Goal: Task Accomplishment & Management: Manage account settings

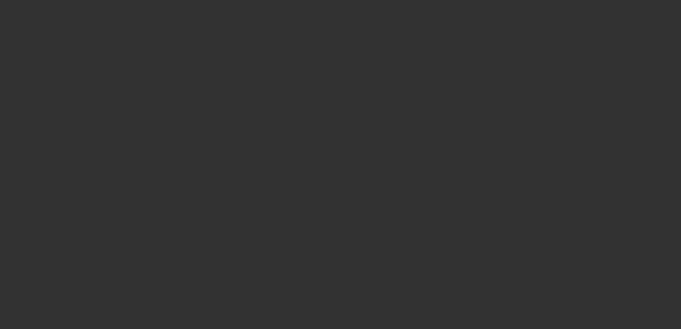
select select "3"
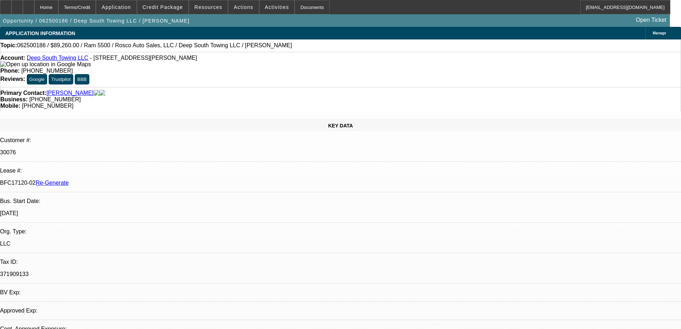
select select "0"
select select "2"
select select "0"
select select "1"
select select "2"
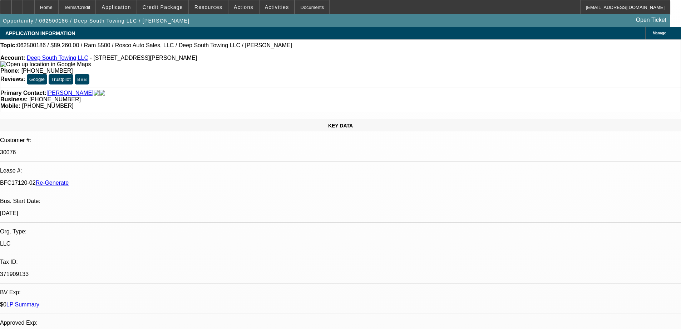
select select "6"
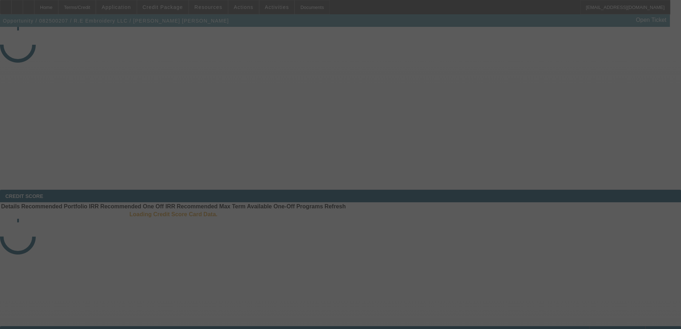
select select "3"
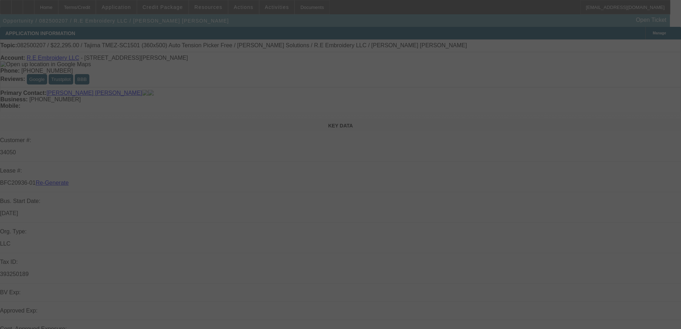
select select "0"
select select "2"
select select "0"
select select "6"
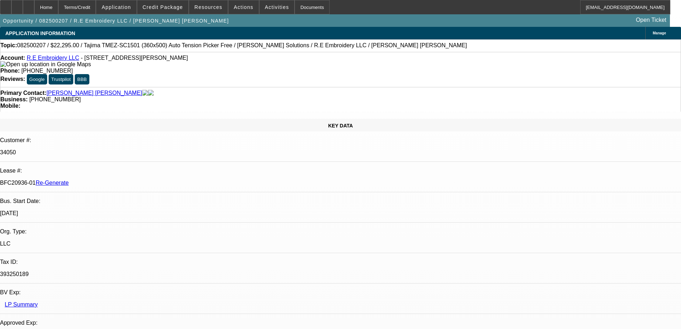
click at [215, 7] on span "Resources" at bounding box center [208, 7] width 28 height 6
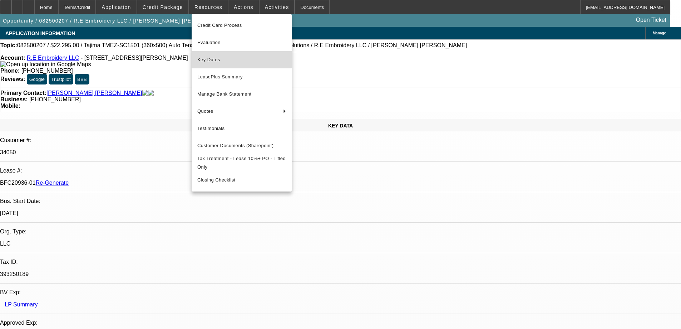
click at [211, 54] on button "Key Dates" at bounding box center [242, 59] width 100 height 17
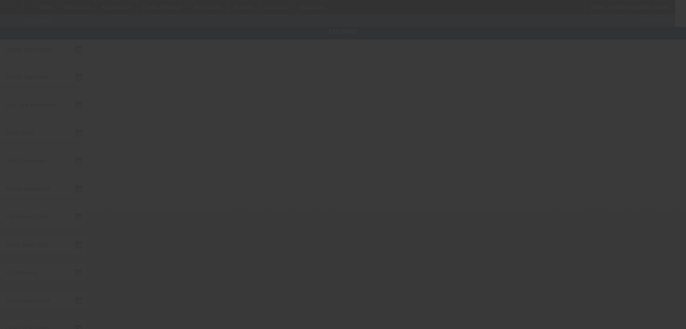
type input "[DATE]"
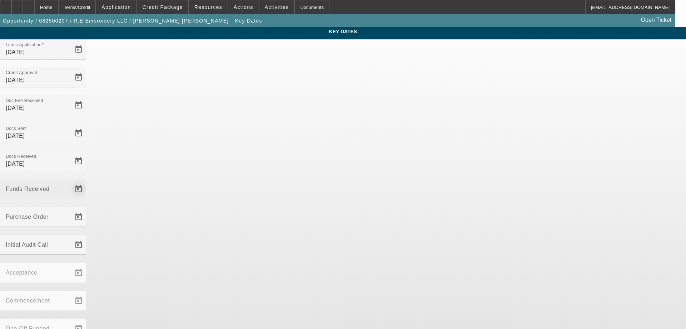
click at [87, 180] on span "Open calendar" at bounding box center [78, 188] width 17 height 17
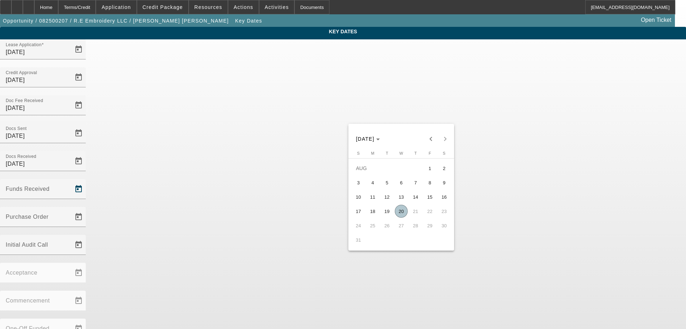
click at [405, 212] on span "20" at bounding box center [401, 210] width 13 height 13
type input "[DATE]"
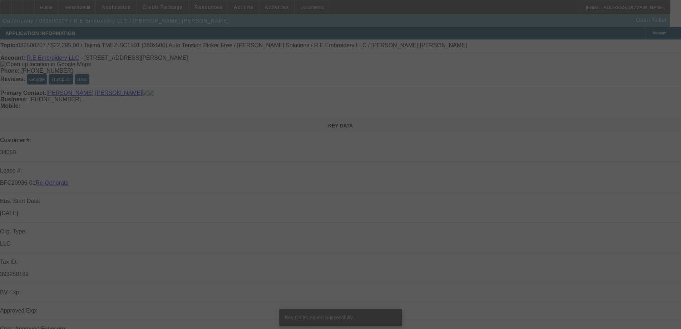
select select "3"
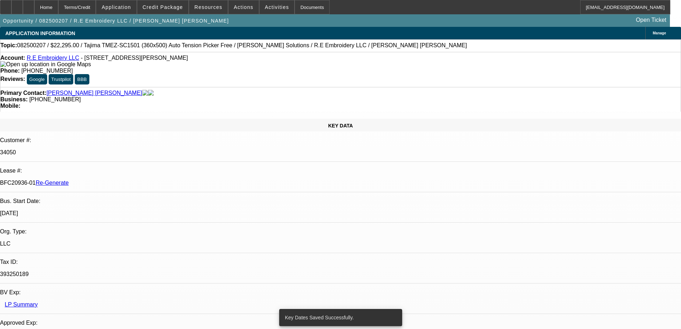
select select "0"
select select "2"
select select "0"
select select "6"
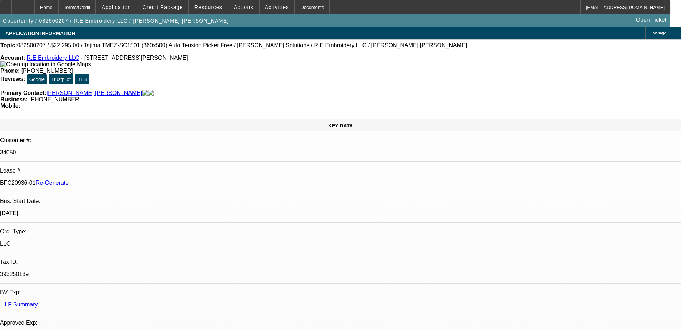
click at [298, 9] on div "Documents" at bounding box center [312, 7] width 35 height 14
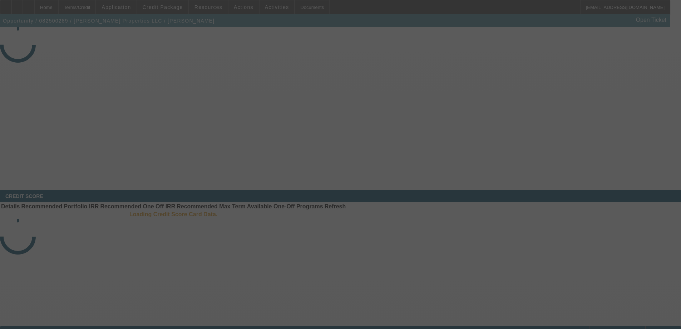
select select "3"
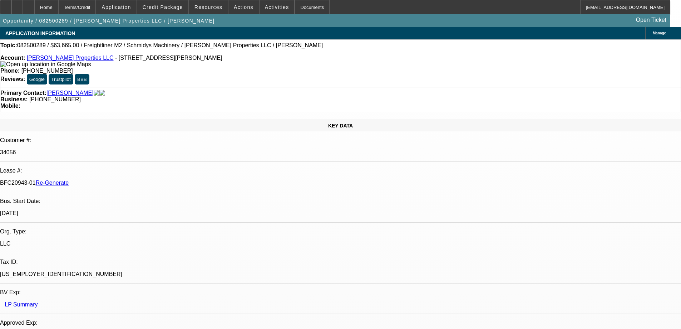
select select "0"
select select "6"
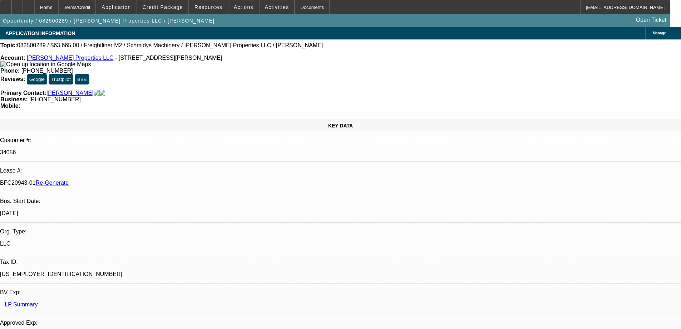
click at [206, 5] on span "Resources" at bounding box center [208, 7] width 28 height 6
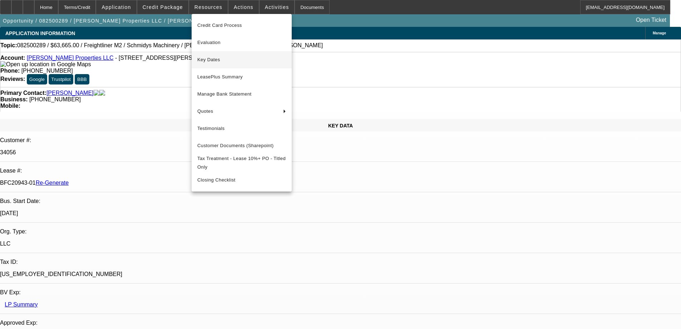
click at [208, 60] on span "Key Dates" at bounding box center [241, 59] width 89 height 9
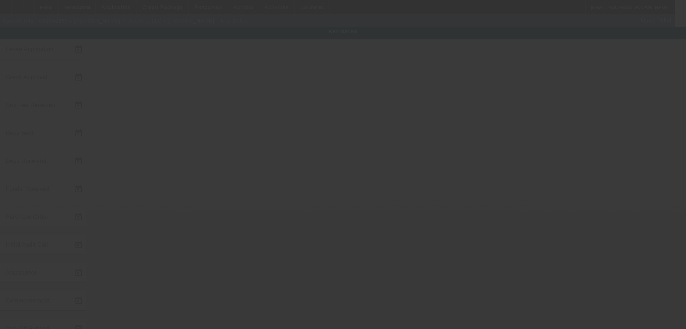
type input "8/12/2025"
type input "8/14/2025"
type input "8/18/2025"
type input "[DATE]"
type input "8/19/2025"
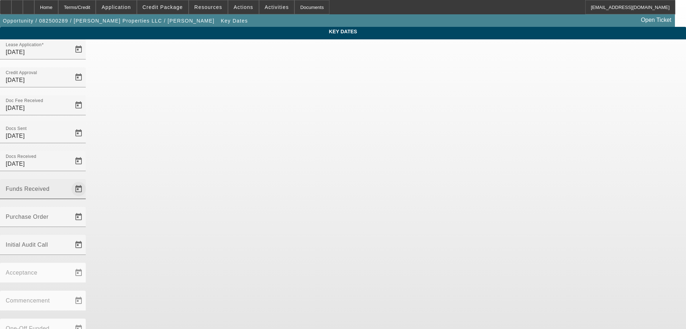
click at [87, 180] on span "Open calendar" at bounding box center [78, 188] width 17 height 17
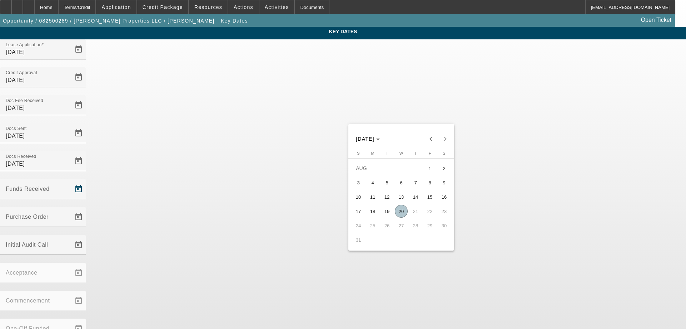
click at [402, 214] on span "20" at bounding box center [401, 210] width 13 height 13
type input "[DATE]"
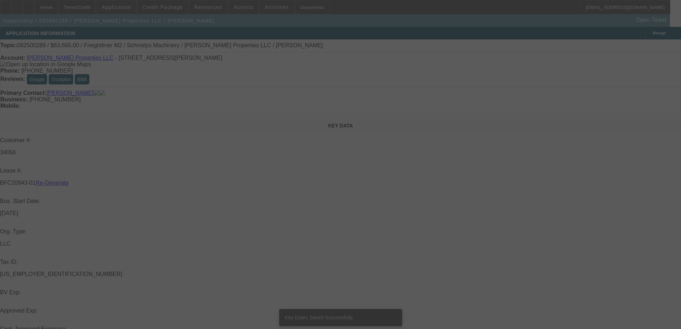
select select "3"
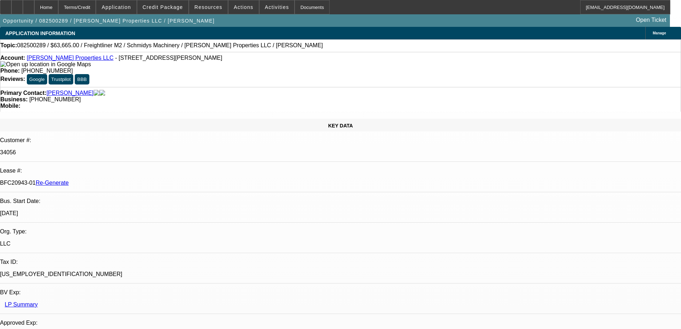
select select "0"
select select "6"
click at [304, 9] on div "Documents" at bounding box center [312, 7] width 35 height 14
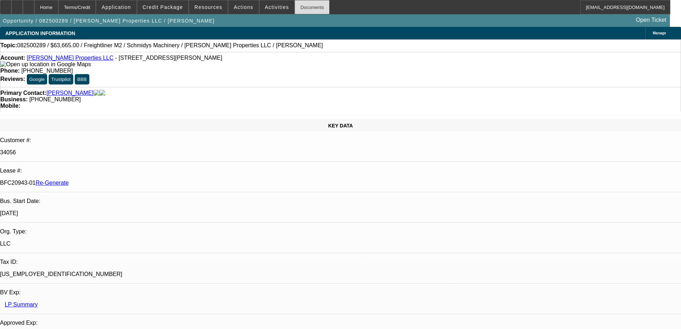
click at [302, 8] on div "Documents" at bounding box center [312, 7] width 35 height 14
click at [239, 7] on span "Actions" at bounding box center [244, 7] width 20 height 6
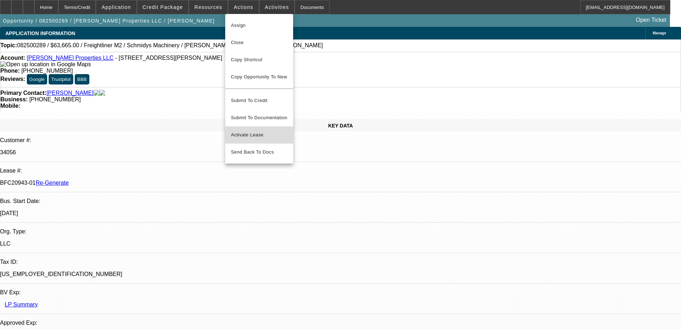
click at [247, 130] on span "Activate Lease" at bounding box center [259, 134] width 56 height 9
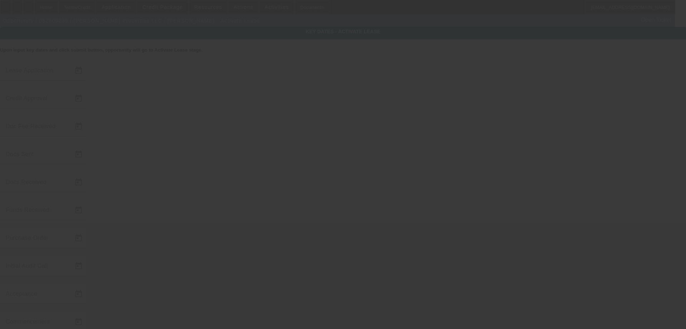
type input "[DATE]"
type input "8/19/2025"
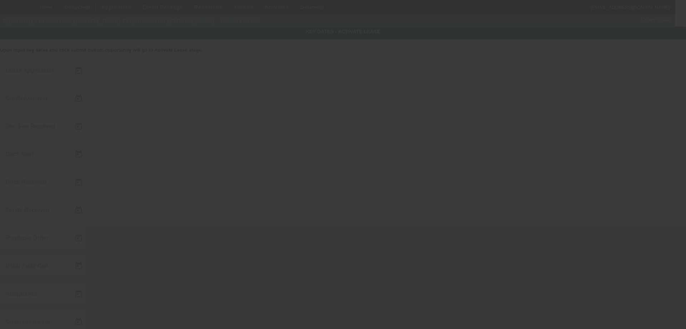
type input "[DATE]"
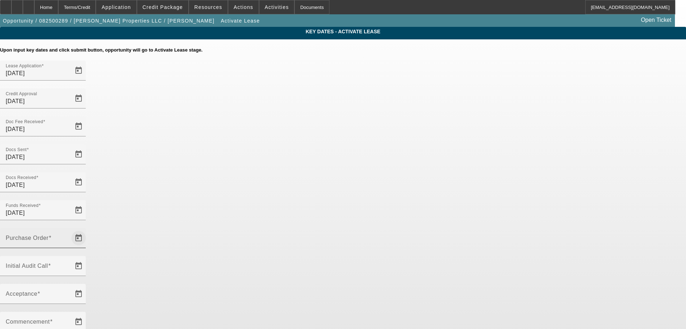
click at [87, 229] on span "Open calendar" at bounding box center [78, 237] width 17 height 17
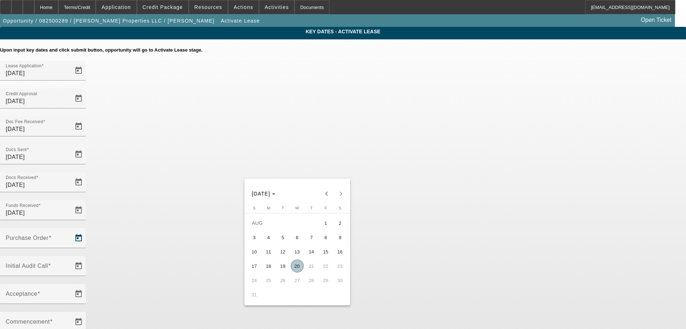
click at [296, 265] on span "20" at bounding box center [297, 265] width 13 height 13
type input "[DATE]"
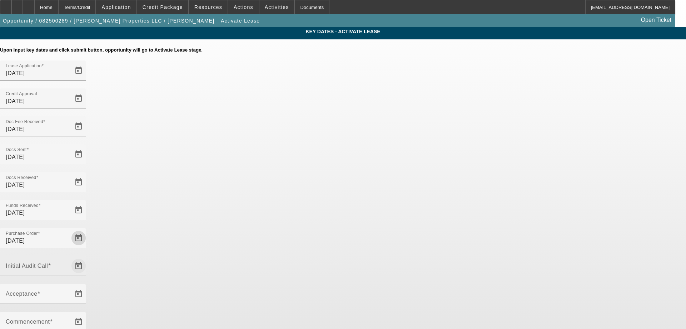
click at [87, 257] on span "Open calendar" at bounding box center [78, 265] width 17 height 17
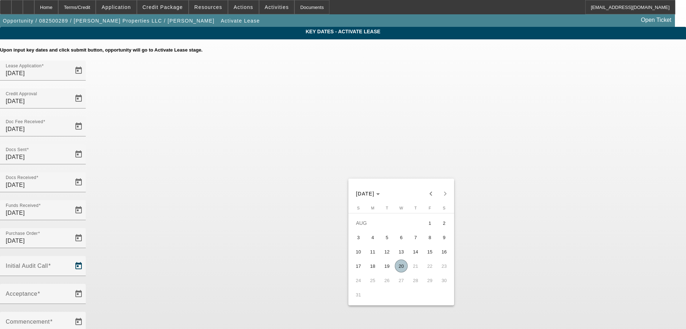
click at [399, 267] on span "20" at bounding box center [401, 265] width 13 height 13
type input "[DATE]"
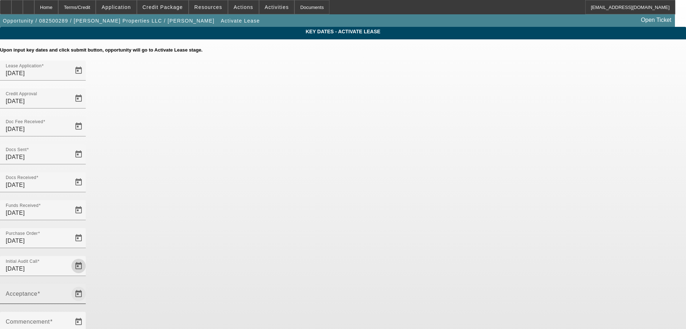
click at [87, 285] on span "Open calendar" at bounding box center [78, 293] width 17 height 17
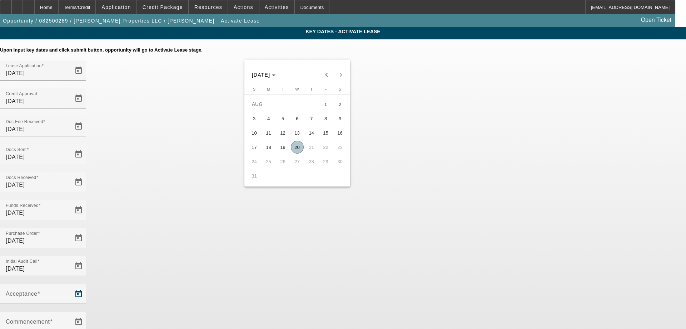
click at [296, 150] on span "20" at bounding box center [297, 146] width 13 height 13
type input "[DATE]"
type input "9/1/2025"
type input "10/1/2025"
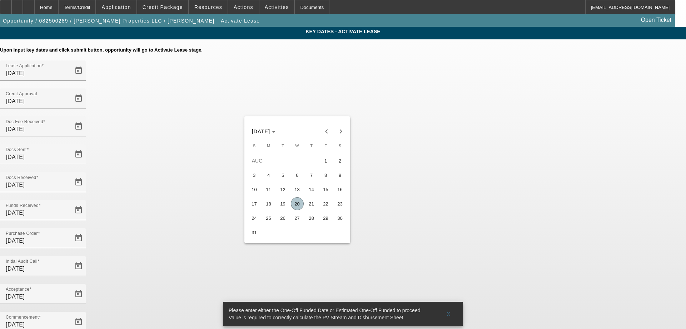
click at [312, 208] on span "21" at bounding box center [311, 203] width 13 height 13
type input "8/21/2025"
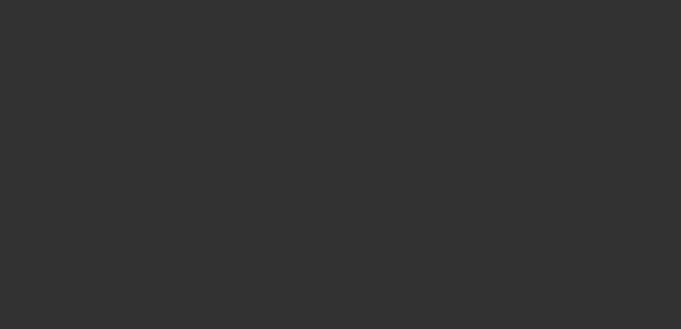
select select "4"
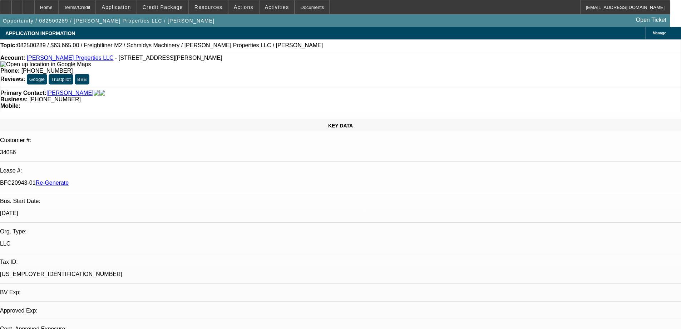
select select "0"
select select "6"
drag, startPoint x: 417, startPoint y: 179, endPoint x: 520, endPoint y: 251, distance: 125.5
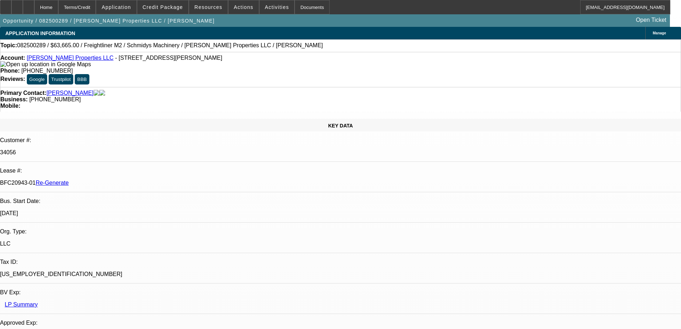
click at [171, 7] on span "Credit Package" at bounding box center [163, 7] width 40 height 6
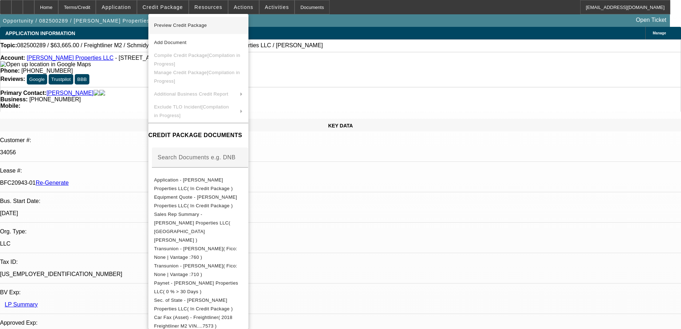
click at [181, 25] on span "Preview Credit Package" at bounding box center [180, 25] width 53 height 5
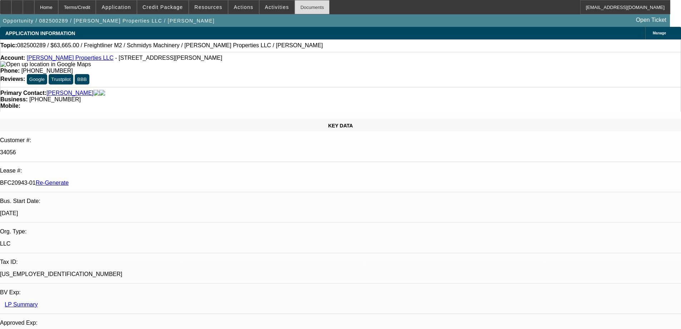
click at [295, 6] on div "Documents" at bounding box center [312, 7] width 35 height 14
click at [265, 6] on span "Activities" at bounding box center [277, 7] width 24 height 6
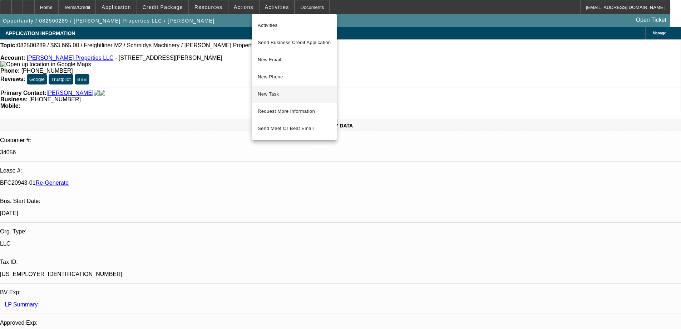
click at [271, 96] on span "New Task" at bounding box center [294, 94] width 73 height 9
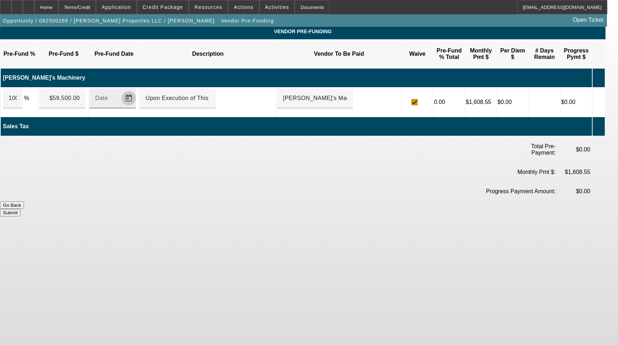
click at [136, 90] on span "Open calendar" at bounding box center [128, 98] width 17 height 17
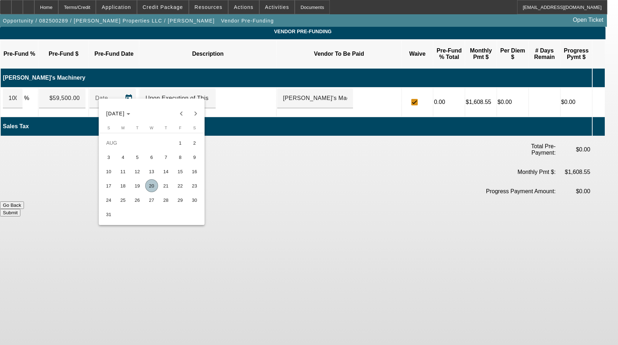
click at [154, 189] on span "20" at bounding box center [151, 185] width 13 height 13
type input "[DATE]"
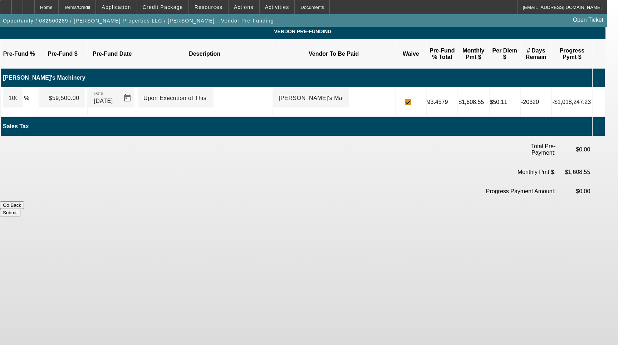
click at [20, 209] on button "Submit" at bounding box center [10, 213] width 20 height 8
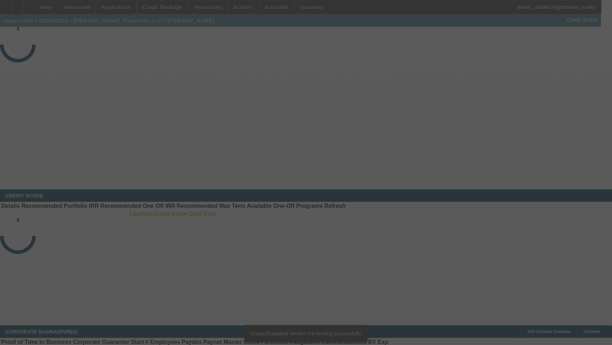
select select "3"
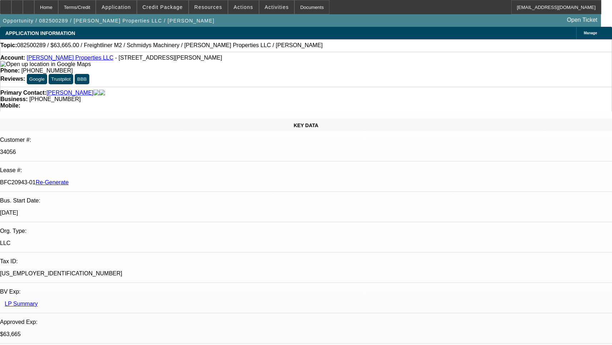
select select "0"
select select "6"
